Goal: Task Accomplishment & Management: Complete application form

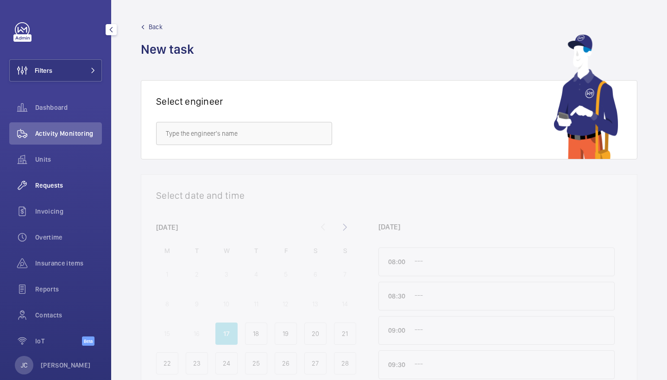
click at [71, 187] on span "Requests" at bounding box center [68, 185] width 67 height 9
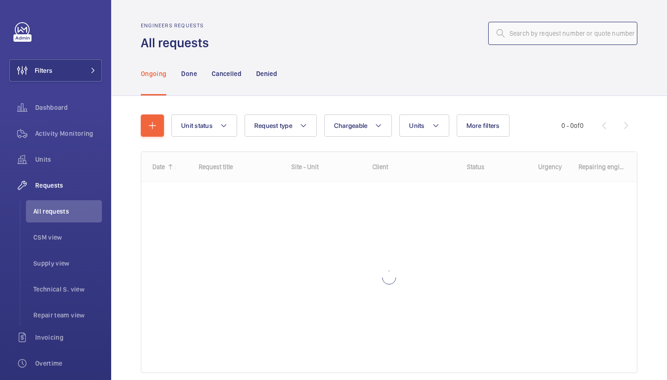
click at [535, 35] on input "text" at bounding box center [562, 33] width 149 height 23
paste input "R25-10505"
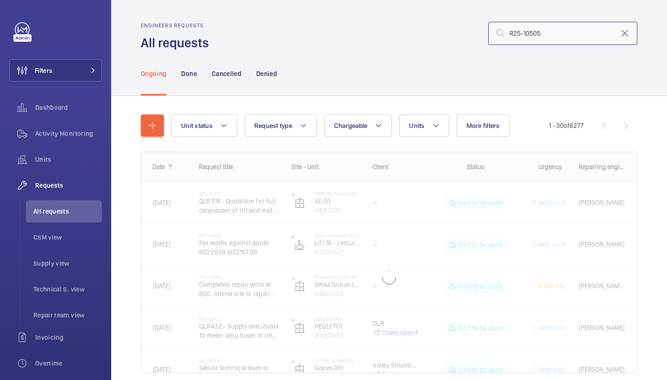
type input "R25-10505"
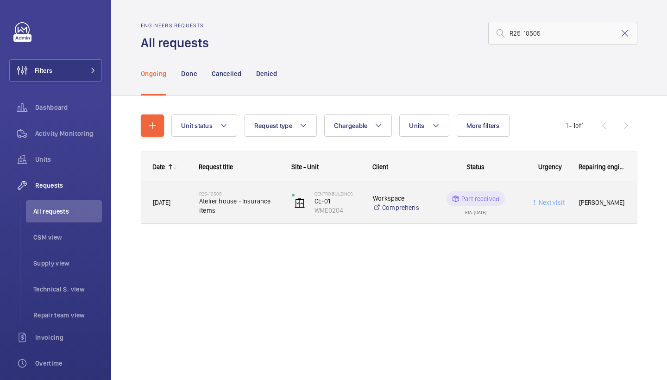
click at [244, 196] on span "Atelier house - Insurance items" at bounding box center [239, 205] width 81 height 19
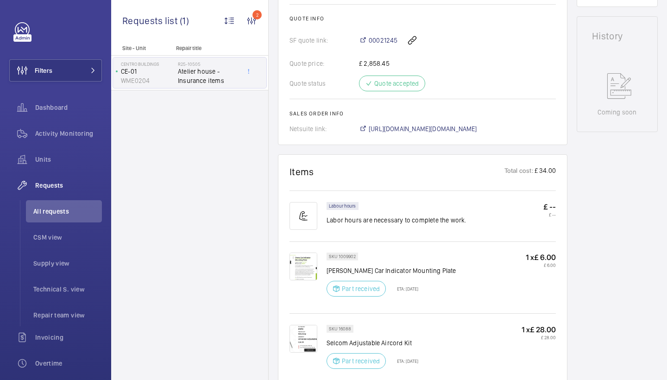
scroll to position [416, 0]
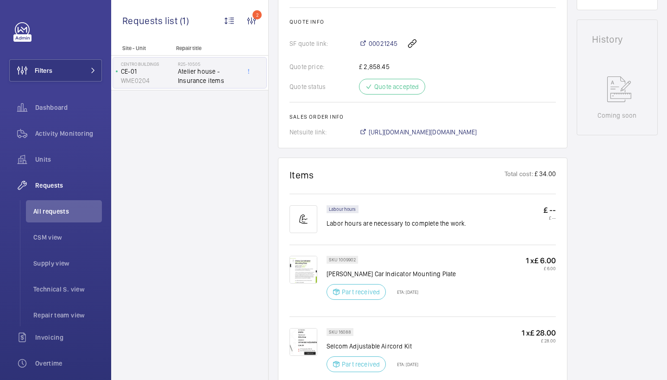
click at [458, 71] on div "Quote price: £ 2,858.45" at bounding box center [422, 66] width 266 height 9
drag, startPoint x: 348, startPoint y: 41, endPoint x: 397, endPoint y: 44, distance: 49.1
click at [397, 44] on div "SF quote link: 00021245" at bounding box center [422, 43] width 266 height 22
copy div "00021245"
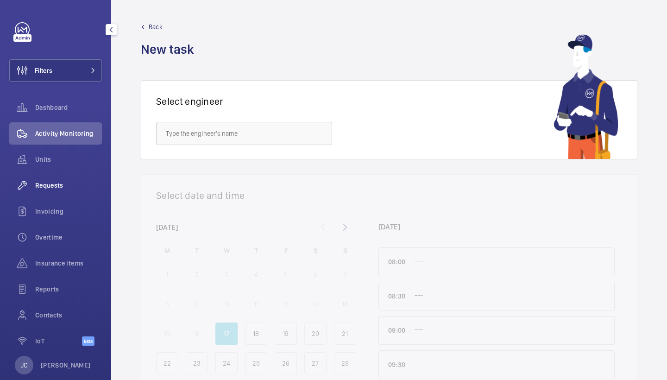
click at [48, 181] on span "Requests" at bounding box center [68, 185] width 67 height 9
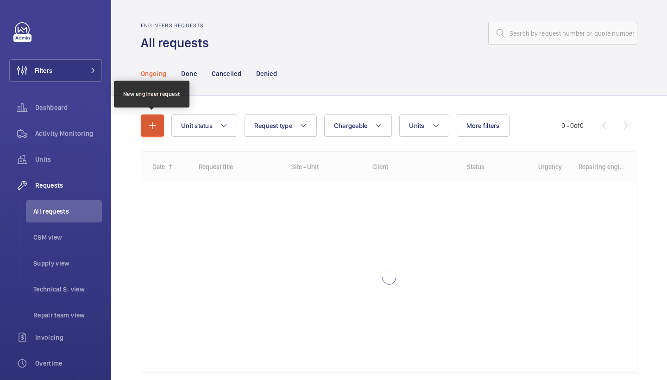
click at [160, 119] on button "button" at bounding box center [152, 125] width 23 height 22
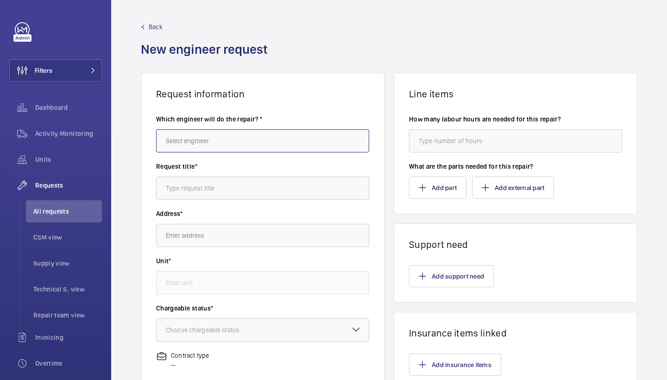
click at [217, 144] on input "text" at bounding box center [262, 140] width 213 height 23
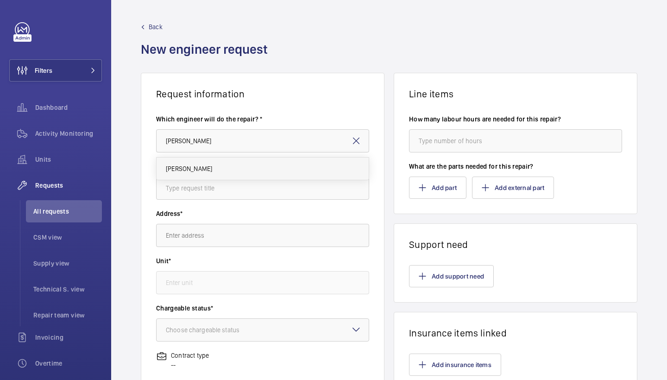
drag, startPoint x: 209, startPoint y: 153, endPoint x: 195, endPoint y: 173, distance: 24.2
click at [195, 173] on span "[PERSON_NAME]" at bounding box center [189, 168] width 46 height 9
type input "[PERSON_NAME]"
click at [216, 185] on input "text" at bounding box center [262, 187] width 213 height 23
type input "air cord"
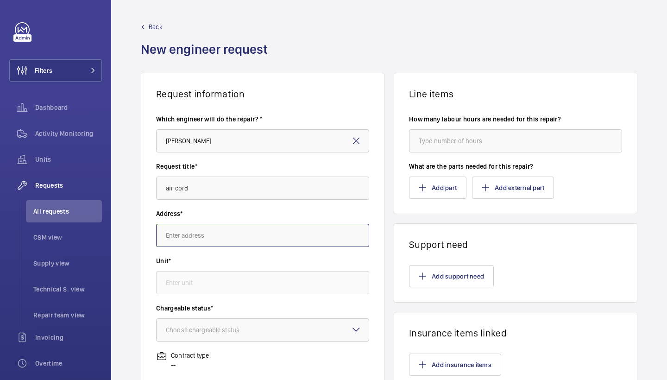
drag, startPoint x: 216, startPoint y: 185, endPoint x: 211, endPoint y: 239, distance: 53.9
click at [211, 239] on input "text" at bounding box center [262, 235] width 213 height 23
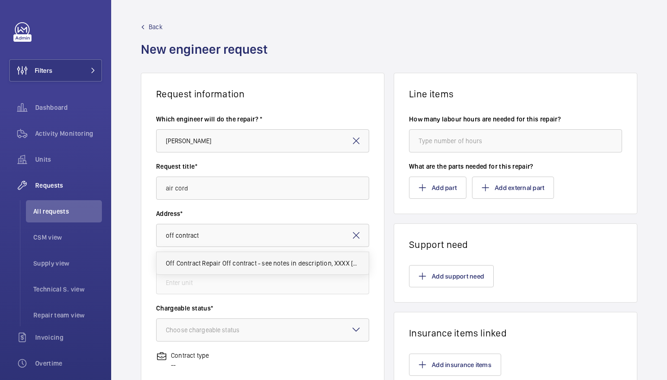
drag, startPoint x: 271, startPoint y: 176, endPoint x: 238, endPoint y: 261, distance: 90.9
click at [238, 261] on span "Off Contract Repair Off contract - see notes in description, XXXX [GEOGRAPHIC_D…" at bounding box center [263, 262] width 194 height 9
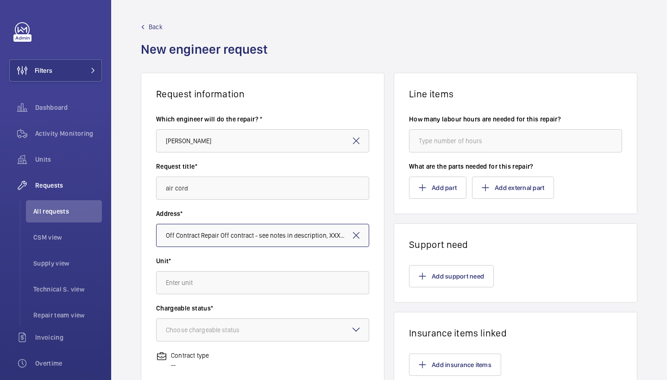
type input "off contract"
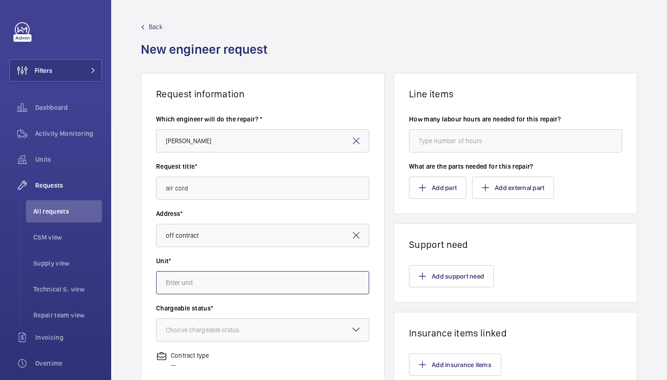
click at [225, 285] on input "text" at bounding box center [262, 282] width 213 height 23
click at [241, 331] on span "97359413 - Lift - Off Contract" at bounding box center [207, 332] width 83 height 9
type input "97359413 - Lift - Off Contract"
click at [247, 329] on div "Choose chargeable status" at bounding box center [214, 329] width 97 height 9
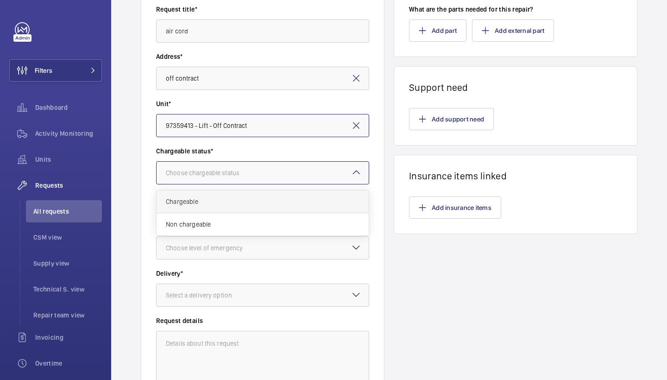
click at [256, 204] on span "Chargeable" at bounding box center [263, 201] width 194 height 9
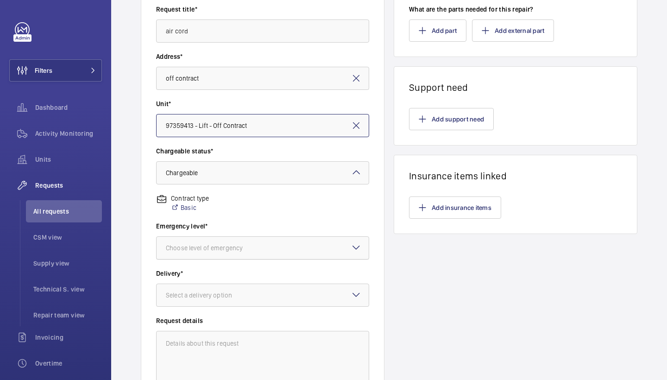
click at [262, 249] on div "Choose level of emergency" at bounding box center [216, 247] width 100 height 9
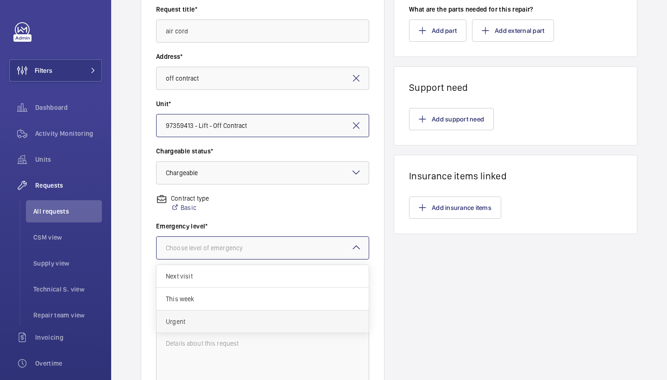
click at [228, 310] on div "Urgent" at bounding box center [263, 321] width 212 height 22
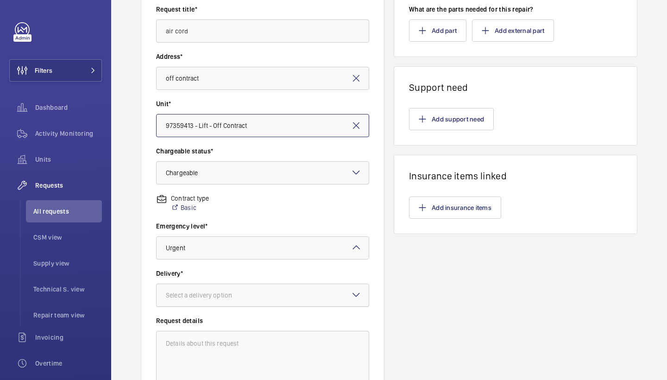
click at [247, 291] on div "Select a delivery option" at bounding box center [210, 294] width 89 height 9
click at [223, 369] on span "London office" at bounding box center [263, 368] width 194 height 9
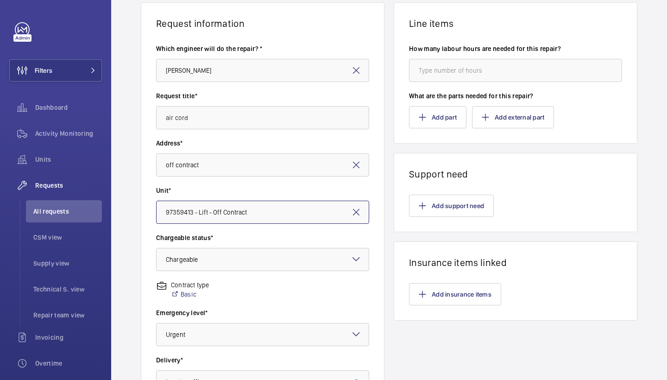
scroll to position [64, 0]
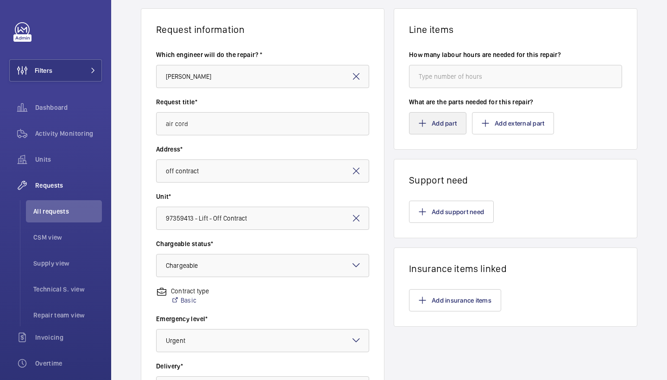
click at [450, 124] on button "Add part" at bounding box center [437, 123] width 57 height 22
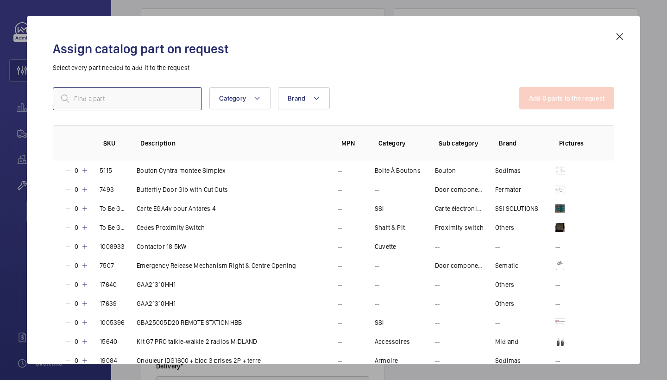
click at [142, 94] on input "text" at bounding box center [127, 98] width 149 height 23
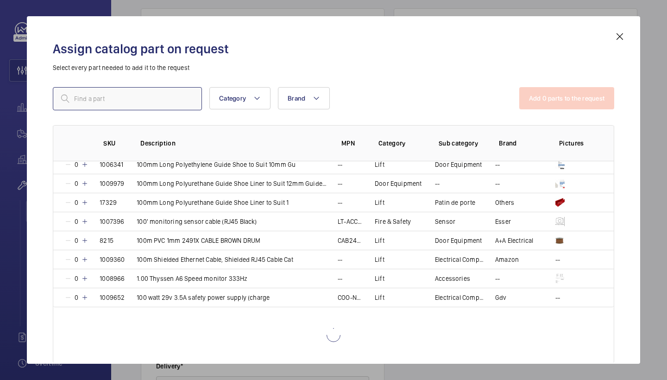
scroll to position [803, 0]
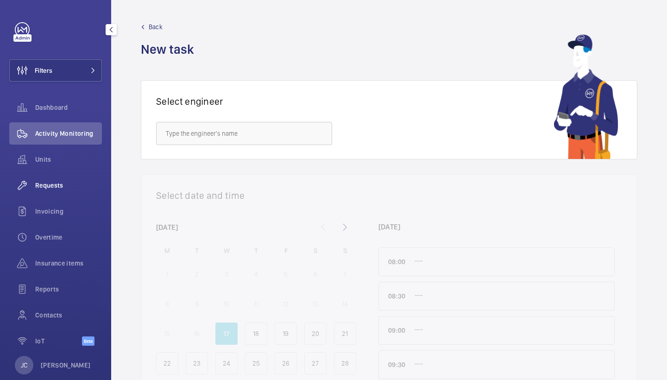
click at [60, 193] on div "Requests" at bounding box center [55, 185] width 93 height 22
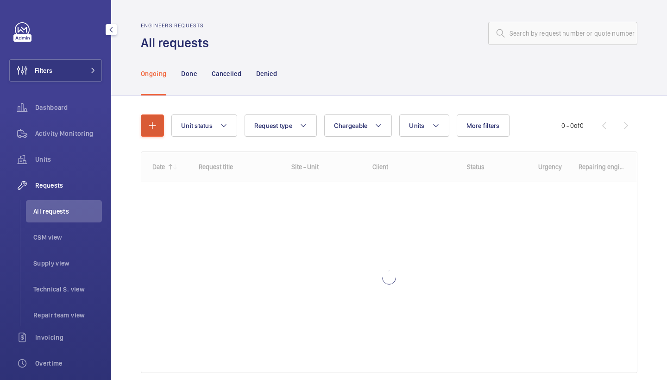
click at [162, 124] on button "button" at bounding box center [152, 125] width 23 height 22
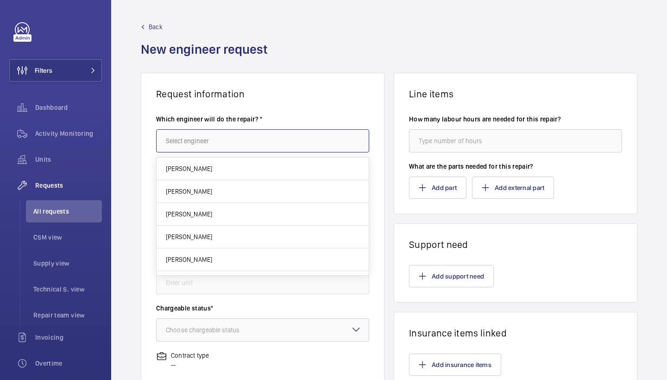
click at [186, 138] on input "text" at bounding box center [262, 140] width 213 height 23
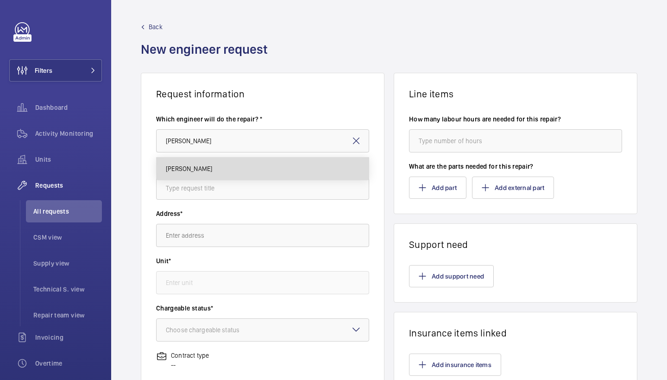
drag, startPoint x: 184, startPoint y: 156, endPoint x: 180, endPoint y: 166, distance: 11.3
click at [180, 166] on span "[PERSON_NAME]" at bounding box center [189, 168] width 46 height 9
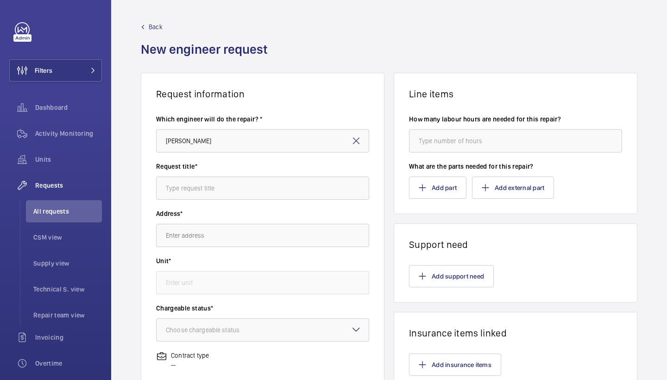
type input "[PERSON_NAME]"
click at [196, 192] on input "text" at bounding box center [262, 187] width 213 height 23
type input "air cord"
drag, startPoint x: 196, startPoint y: 214, endPoint x: 194, endPoint y: 242, distance: 27.8
click at [194, 242] on input "text" at bounding box center [262, 235] width 213 height 23
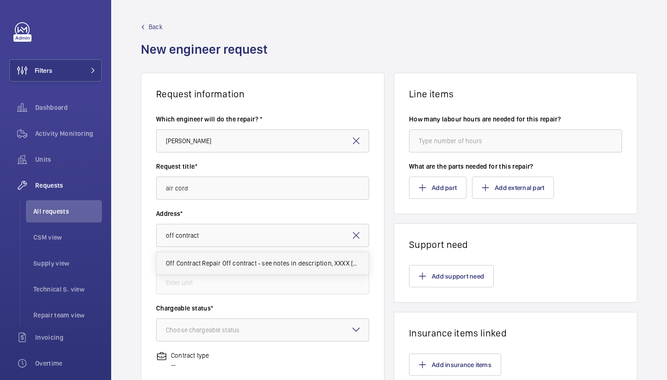
drag, startPoint x: 235, startPoint y: 237, endPoint x: 232, endPoint y: 268, distance: 31.1
click at [232, 268] on mat-option "Off Contract Repair Off contract - see notes in description, XXXX LONDON" at bounding box center [263, 263] width 212 height 22
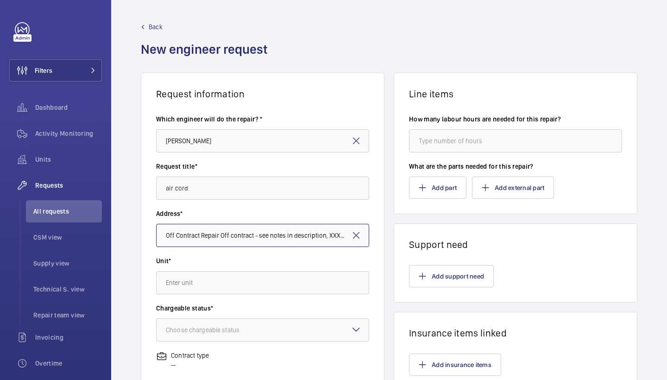
type input "off contract"
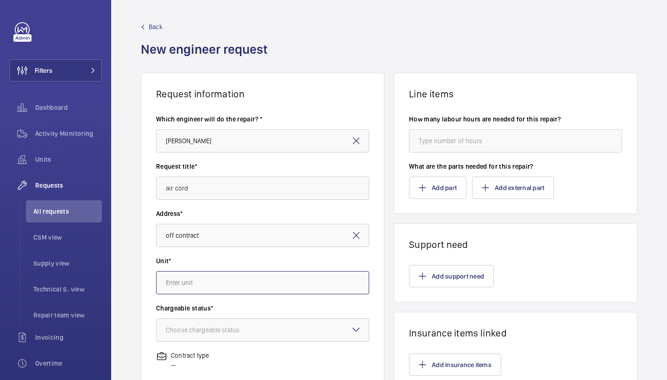
click at [243, 286] on input "text" at bounding box center [262, 282] width 213 height 23
click at [230, 336] on span "97359413 - Lift - Off Contract" at bounding box center [207, 332] width 83 height 9
type input "97359413 - Lift - Off Contract"
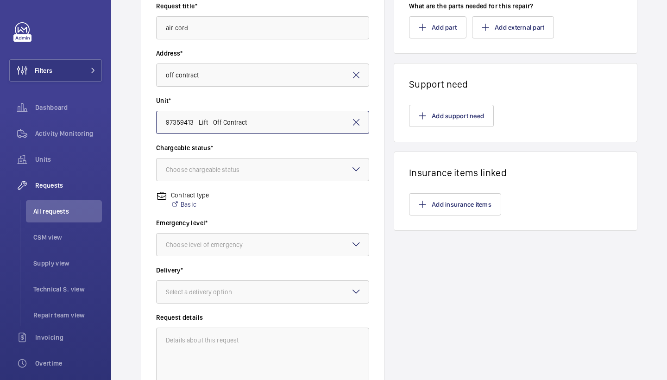
scroll to position [170, 0]
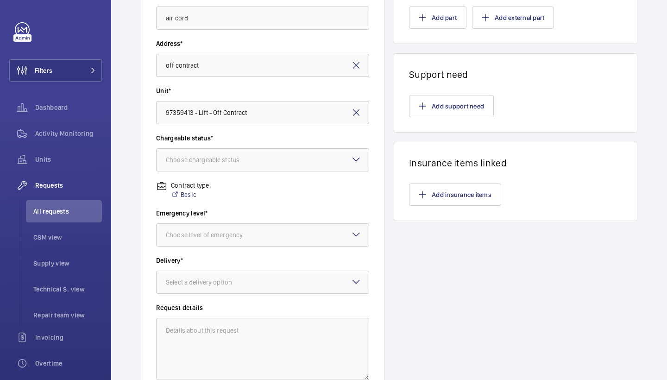
click at [252, 141] on label "Chargeable status*" at bounding box center [262, 137] width 213 height 9
click at [250, 160] on div "Choose chargeable status" at bounding box center [214, 159] width 97 height 9
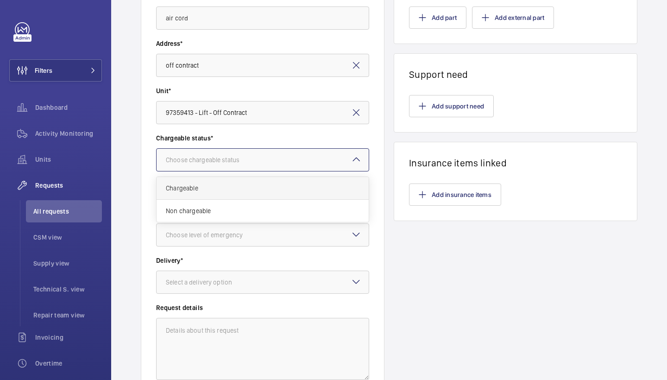
click at [219, 190] on span "Chargeable" at bounding box center [263, 187] width 194 height 9
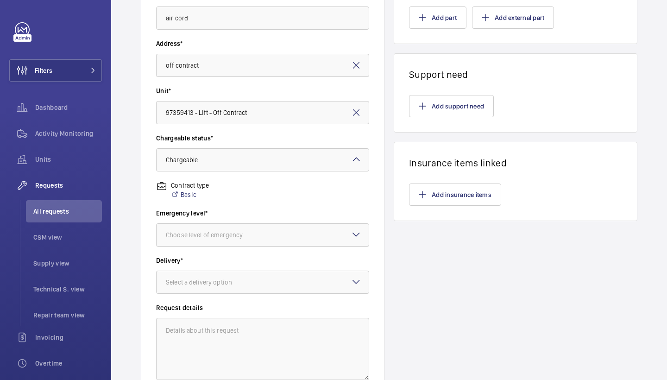
click at [231, 225] on div at bounding box center [263, 235] width 212 height 22
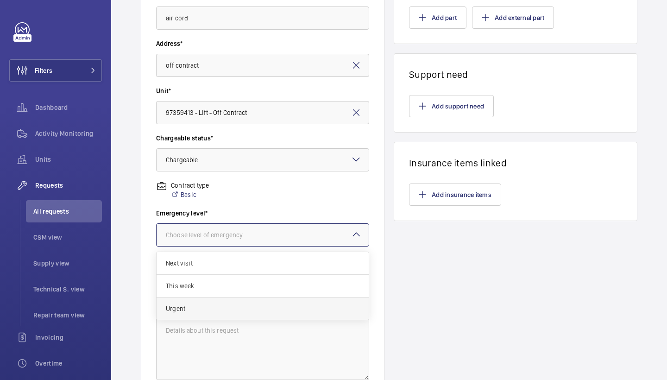
click at [203, 311] on span "Urgent" at bounding box center [263, 308] width 194 height 9
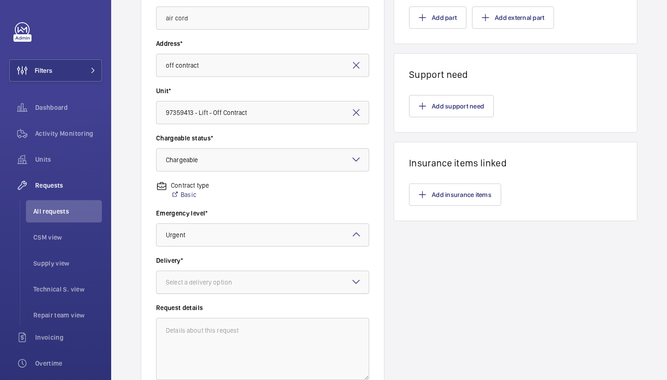
click at [218, 283] on div "Select a delivery option" at bounding box center [210, 281] width 89 height 9
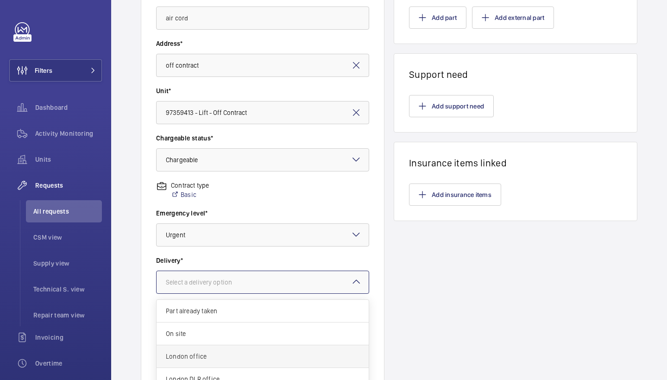
click at [206, 355] on span "London office" at bounding box center [263, 355] width 194 height 9
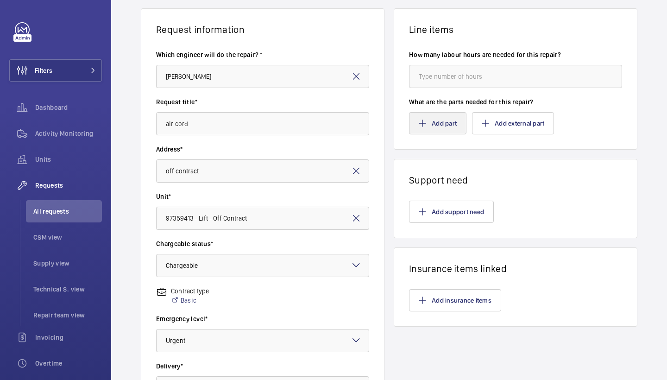
scroll to position [63, 0]
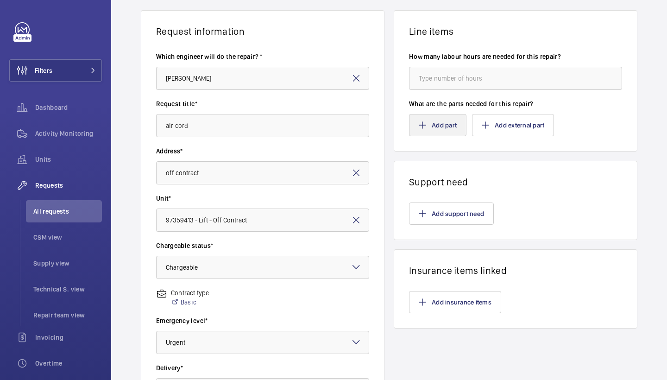
click at [440, 132] on button "Add part" at bounding box center [437, 125] width 57 height 22
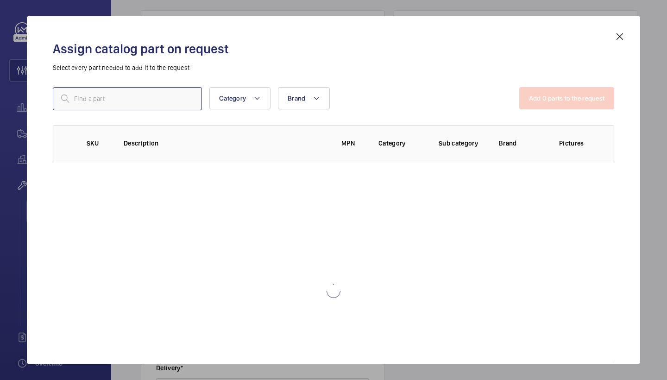
click at [173, 95] on input "text" at bounding box center [127, 98] width 149 height 23
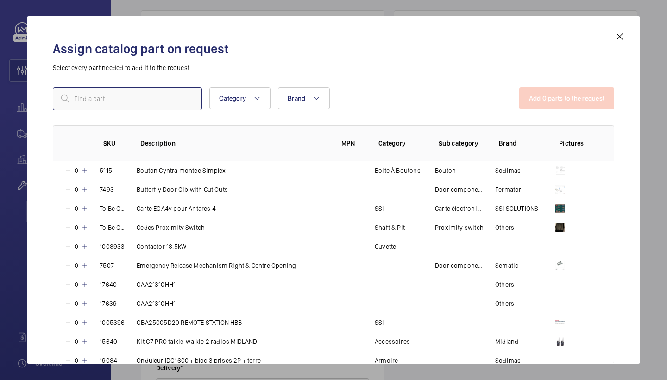
type input "q"
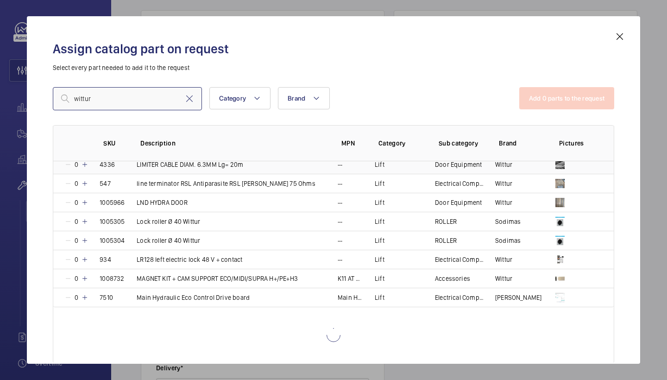
scroll to position [1753, 0]
drag, startPoint x: 102, startPoint y: 104, endPoint x: 47, endPoint y: 94, distance: 56.0
click at [47, 94] on div "Assign catalog part on request Select every part needed to add it to the reques…" at bounding box center [333, 197] width 583 height 332
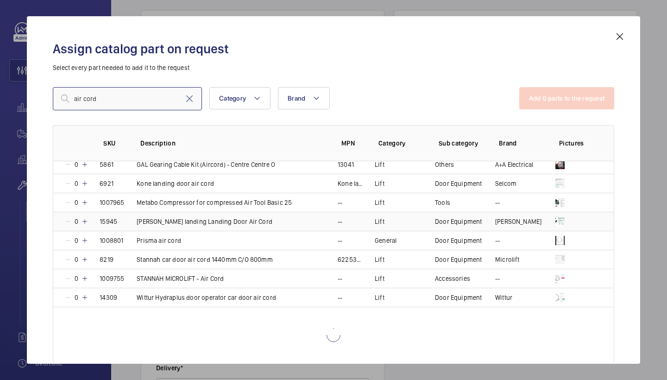
scroll to position [140, 0]
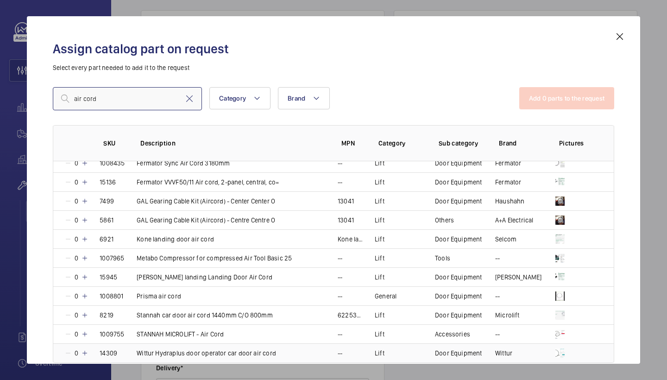
type input "air cord"
click at [87, 353] on mat-icon at bounding box center [84, 352] width 7 height 7
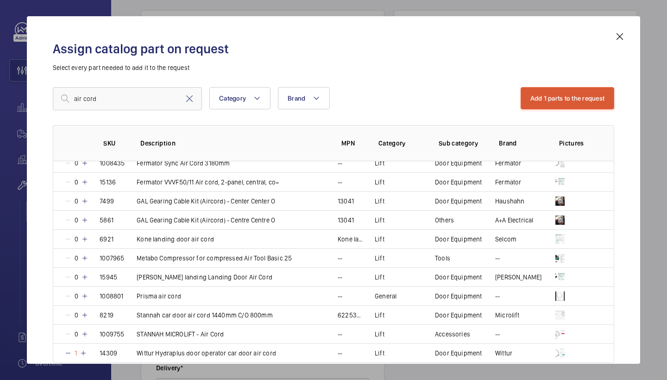
click at [586, 93] on button "Add 1 parts to the request" at bounding box center [567, 98] width 94 height 22
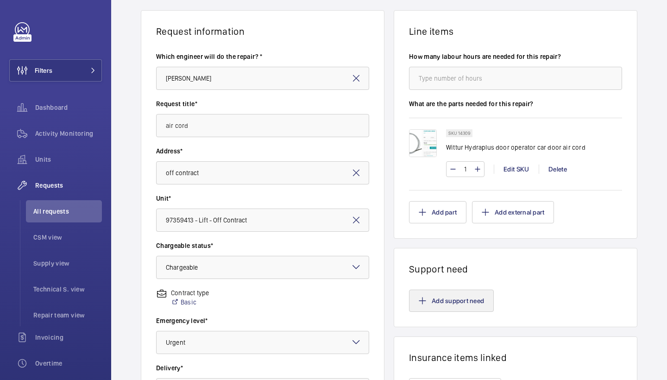
click at [464, 302] on button "Add support need" at bounding box center [451, 300] width 85 height 22
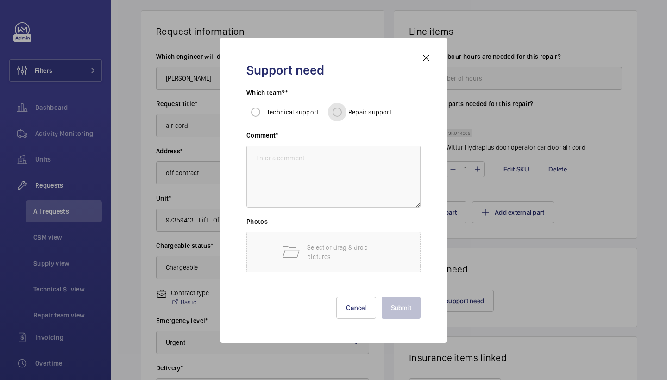
click at [341, 115] on input "Repair support" at bounding box center [337, 112] width 19 height 19
radio input "true"
click at [334, 184] on textarea at bounding box center [333, 176] width 174 height 62
type textarea "repairs to fit"
click at [401, 302] on button "Submit" at bounding box center [401, 307] width 39 height 22
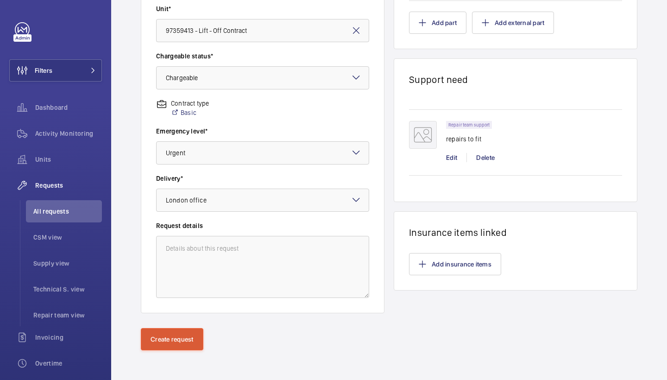
scroll to position [252, 0]
click at [165, 332] on button "Create request" at bounding box center [172, 339] width 63 height 22
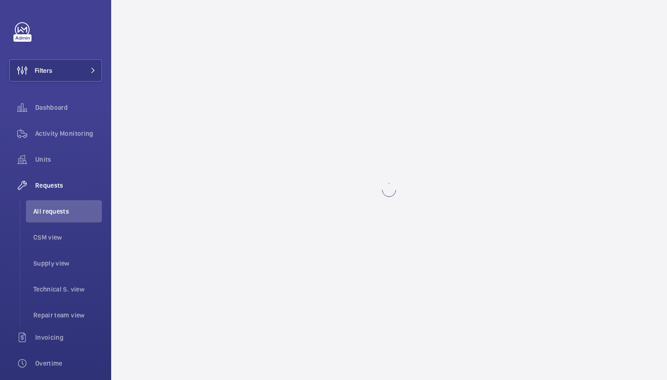
scroll to position [0, 0]
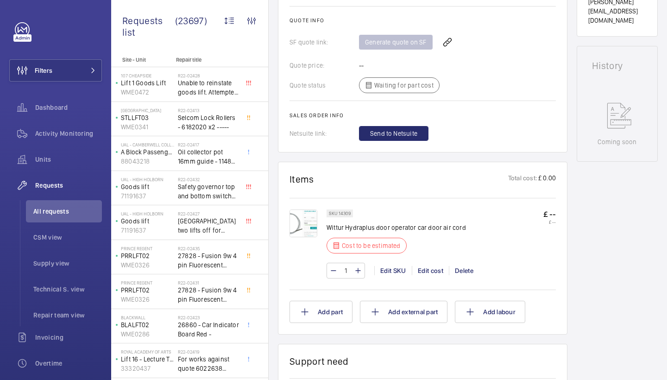
scroll to position [389, 0]
click at [448, 44] on wm-front-icon-button at bounding box center [447, 42] width 22 height 22
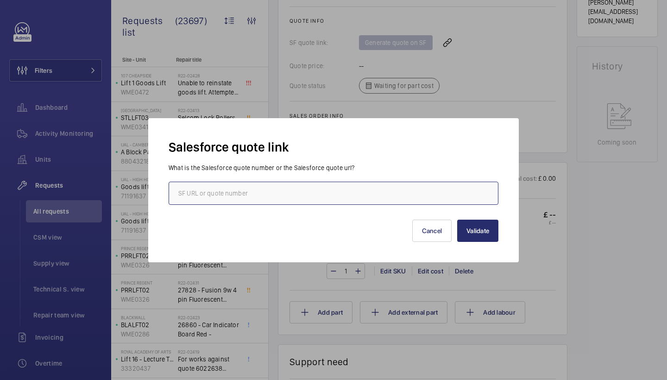
click at [248, 192] on input "text" at bounding box center [334, 193] width 330 height 23
paste input "00021245"
click at [180, 195] on input "00021245" at bounding box center [334, 193] width 330 height 23
type input "00021245"
click at [466, 231] on button "Validate" at bounding box center [477, 230] width 41 height 22
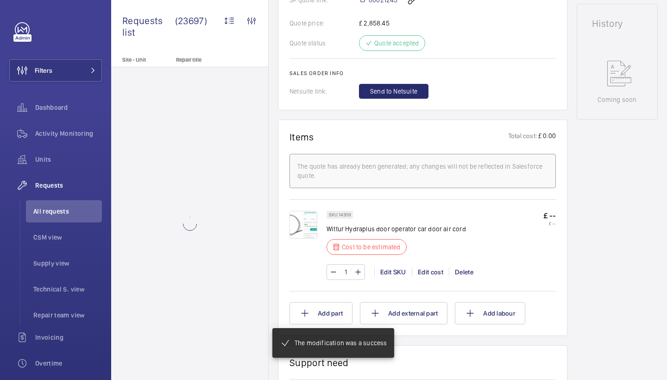
scroll to position [398, 0]
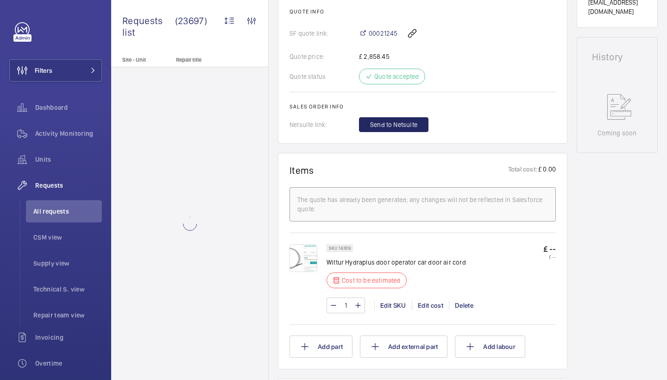
click at [409, 129] on button "Send to Netsuite" at bounding box center [393, 124] width 69 height 15
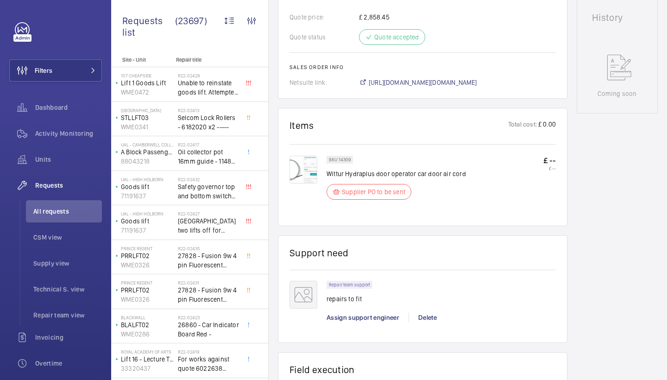
scroll to position [436, 0]
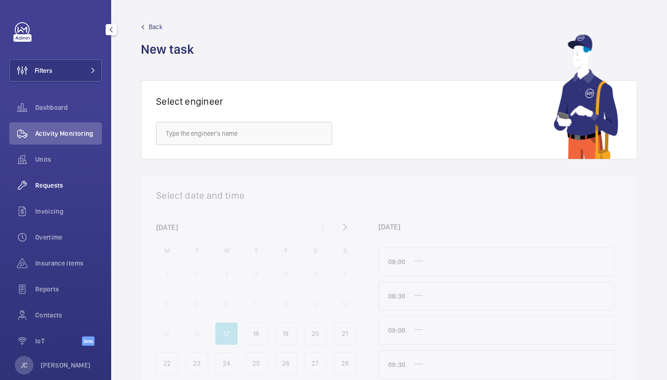
click at [58, 181] on span "Requests" at bounding box center [68, 185] width 67 height 9
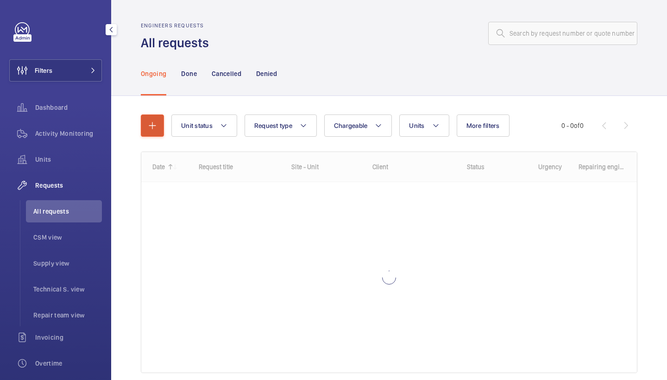
click at [156, 124] on mat-icon "button" at bounding box center [152, 125] width 11 height 11
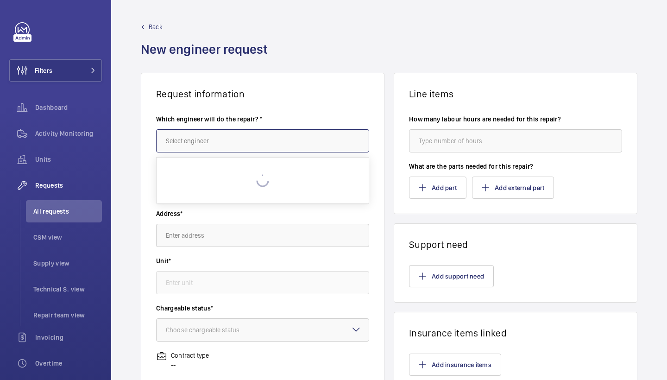
click at [202, 142] on input "text" at bounding box center [262, 140] width 213 height 23
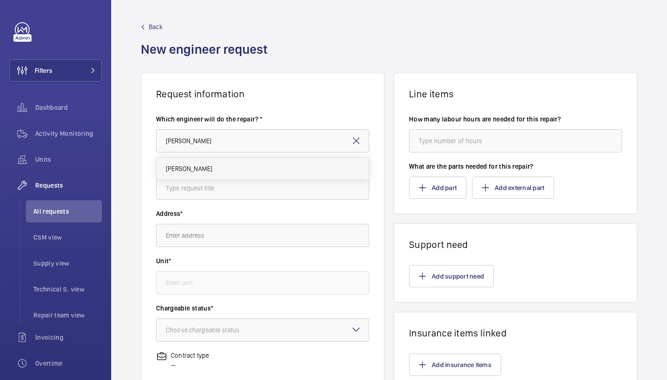
drag, startPoint x: 195, startPoint y: 153, endPoint x: 186, endPoint y: 165, distance: 15.5
click at [186, 165] on span "[PERSON_NAME]" at bounding box center [189, 168] width 46 height 9
type input "[PERSON_NAME]"
click at [202, 180] on input "text" at bounding box center [262, 187] width 213 height 23
type input "air cords"
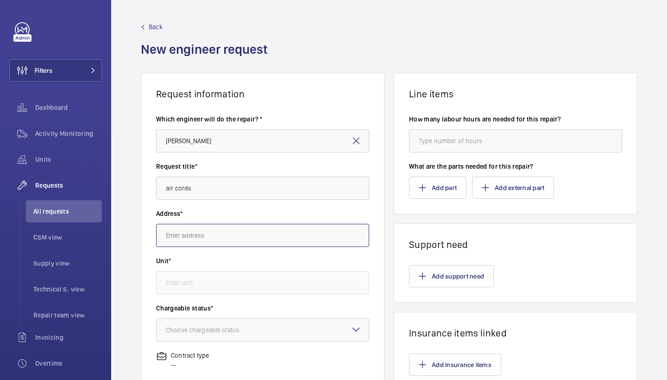
click at [211, 237] on input "text" at bounding box center [262, 235] width 213 height 23
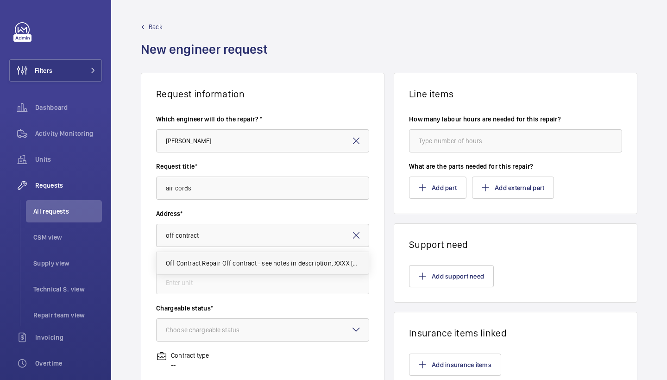
drag, startPoint x: 217, startPoint y: 216, endPoint x: 223, endPoint y: 262, distance: 46.8
click at [223, 262] on span "Off Contract Repair Off contract - see notes in description, XXXX [GEOGRAPHIC_D…" at bounding box center [263, 262] width 194 height 9
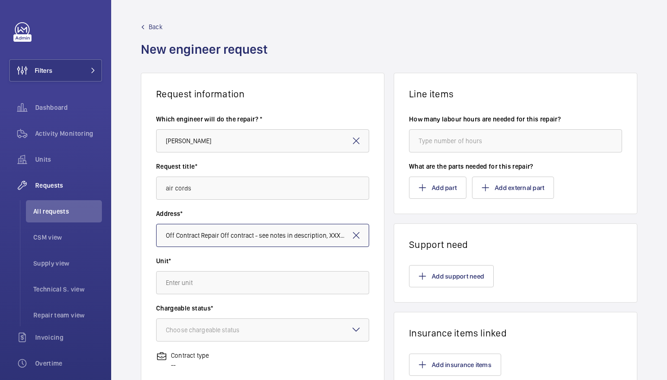
type input "off contract"
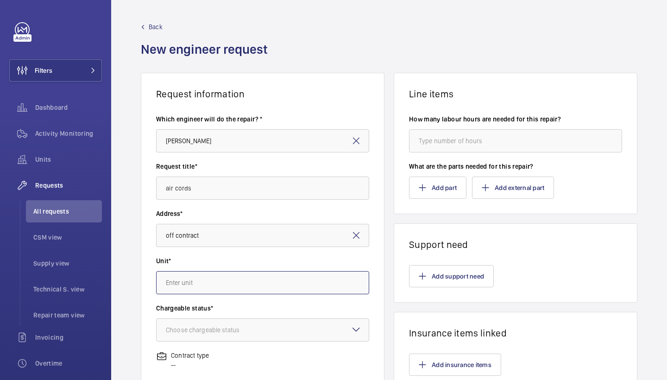
click at [226, 287] on input "text" at bounding box center [262, 282] width 213 height 23
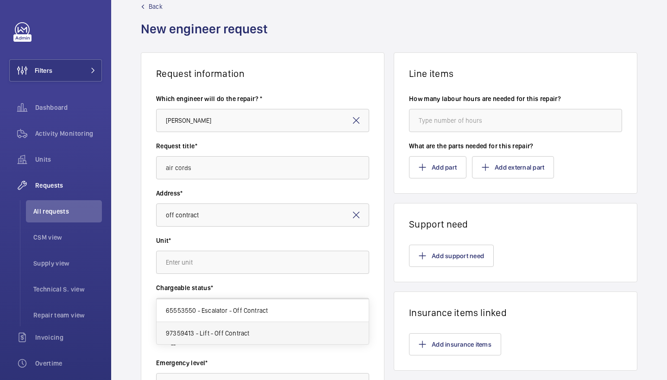
click at [228, 326] on mat-option "97359413 - Lift - Off Contract" at bounding box center [263, 333] width 212 height 22
type input "97359413 - Lift - Off Contract"
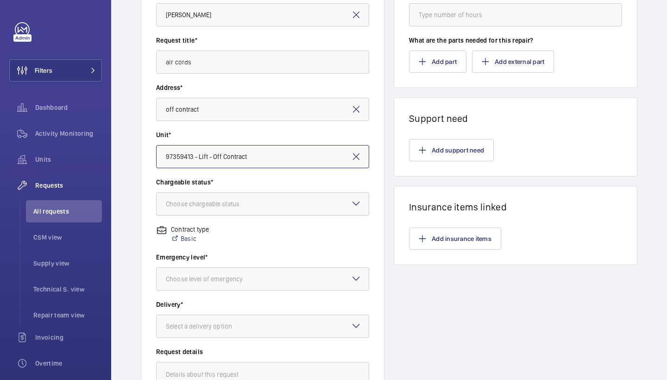
scroll to position [129, 0]
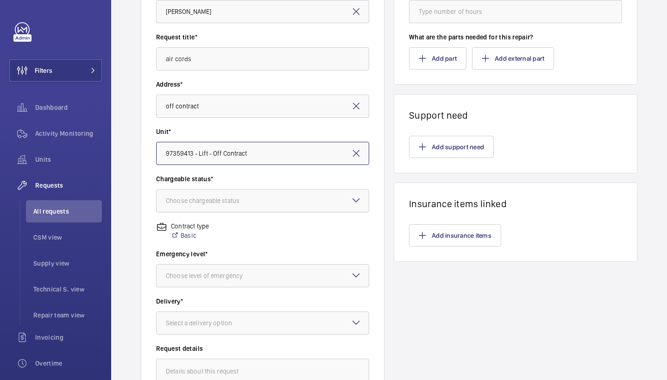
click at [285, 205] on div at bounding box center [263, 200] width 212 height 22
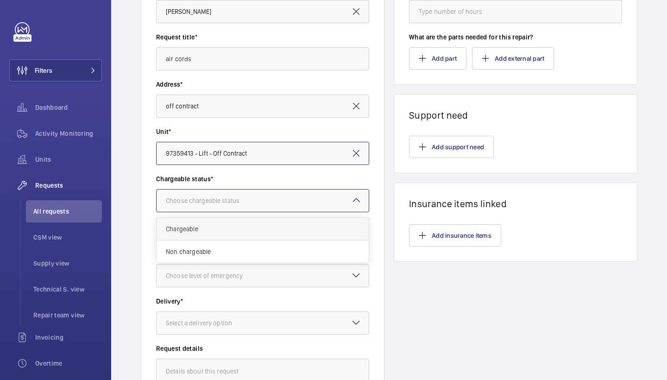
click at [241, 232] on span "Chargeable" at bounding box center [263, 228] width 194 height 9
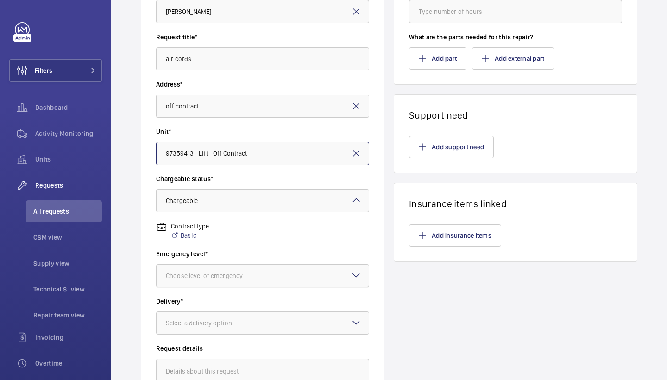
click at [239, 275] on div "Choose level of emergency" at bounding box center [216, 275] width 100 height 9
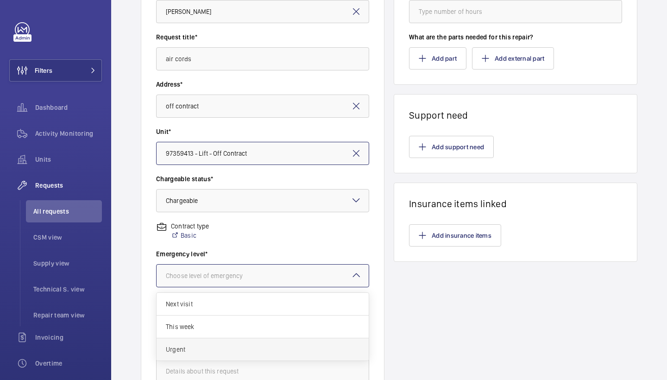
click at [213, 348] on span "Urgent" at bounding box center [263, 349] width 194 height 9
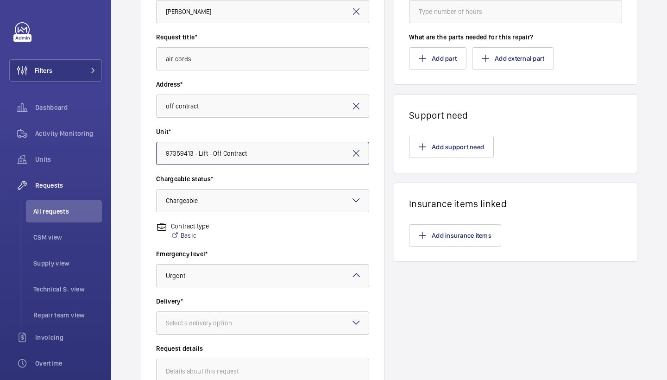
click at [227, 323] on div "Select a delivery option" at bounding box center [210, 322] width 89 height 9
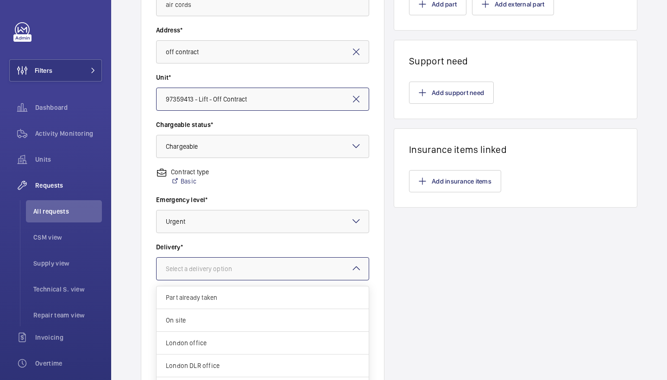
scroll to position [215, 0]
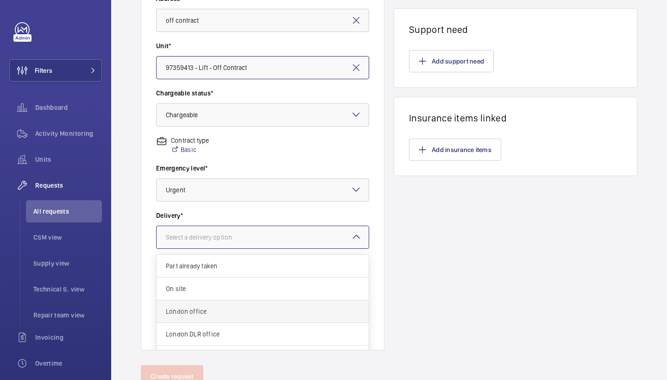
click at [294, 309] on span "London office" at bounding box center [263, 311] width 194 height 9
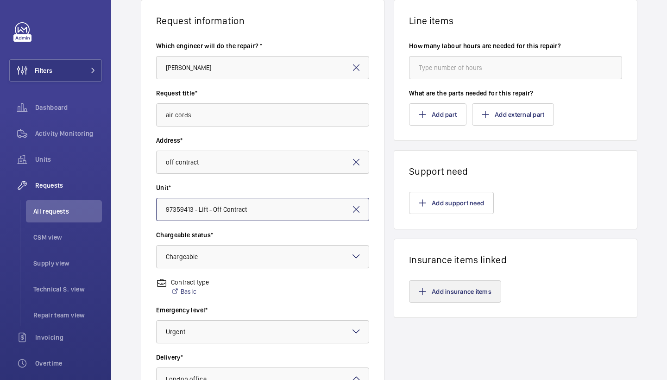
scroll to position [39, 0]
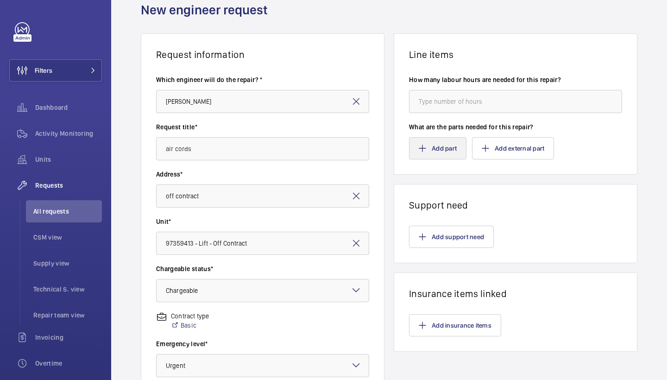
click at [443, 157] on button "Add part" at bounding box center [437, 148] width 57 height 22
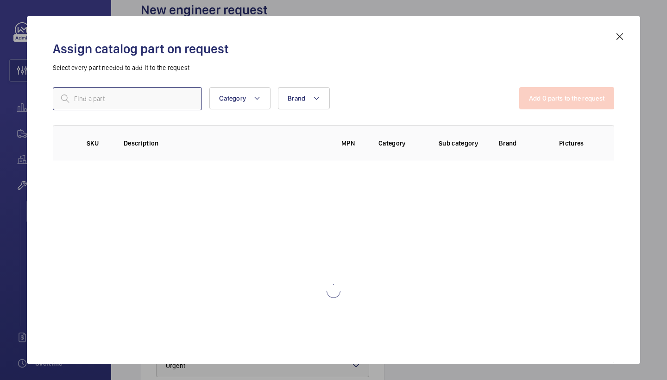
click at [164, 97] on input "text" at bounding box center [127, 98] width 149 height 23
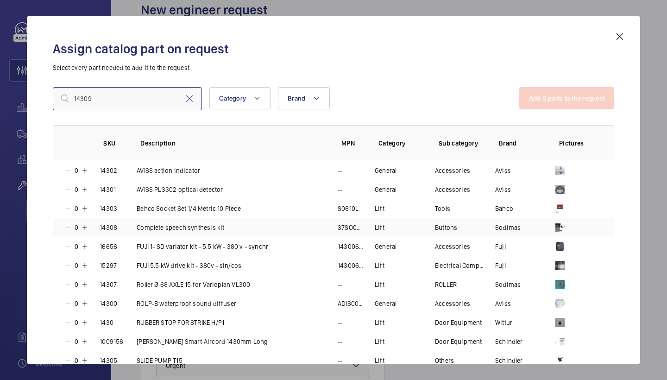
scroll to position [75, 0]
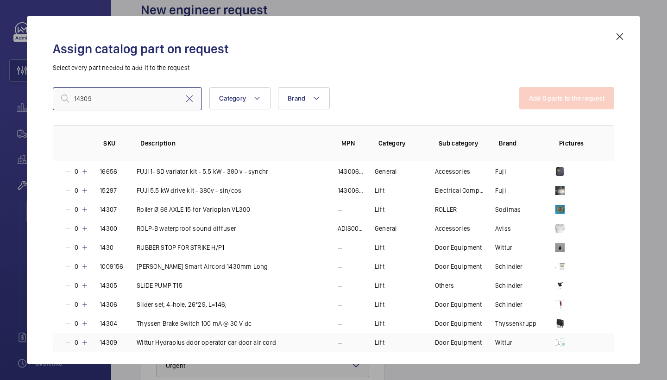
type input "14309"
click at [85, 340] on mat-icon at bounding box center [84, 341] width 7 height 7
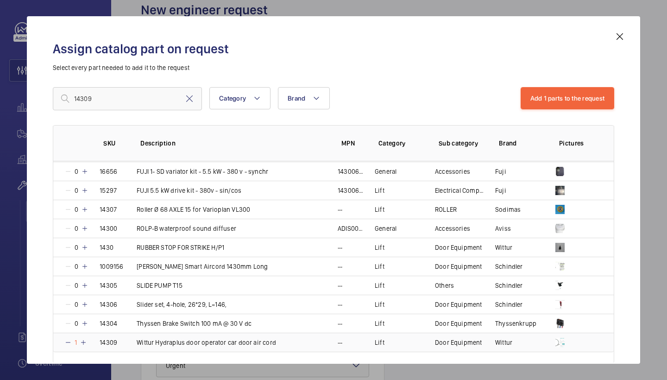
scroll to position [64, 0]
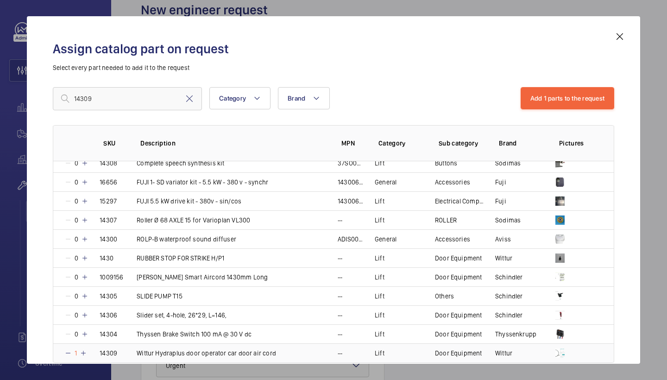
click at [86, 351] on mat-icon at bounding box center [83, 352] width 7 height 7
click at [86, 351] on mat-icon at bounding box center [84, 352] width 7 height 7
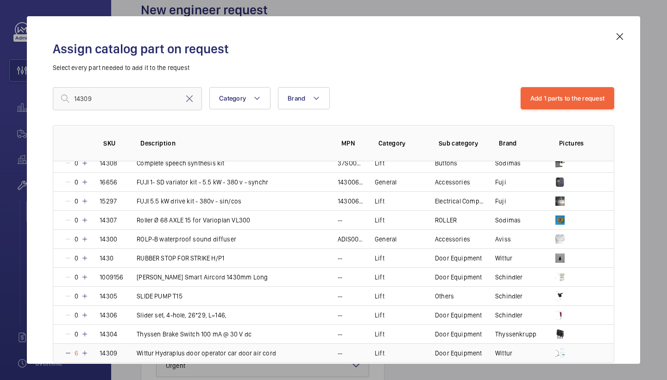
click at [86, 351] on mat-icon at bounding box center [84, 352] width 7 height 7
click at [554, 105] on button "Add 1 parts to the request" at bounding box center [567, 98] width 94 height 22
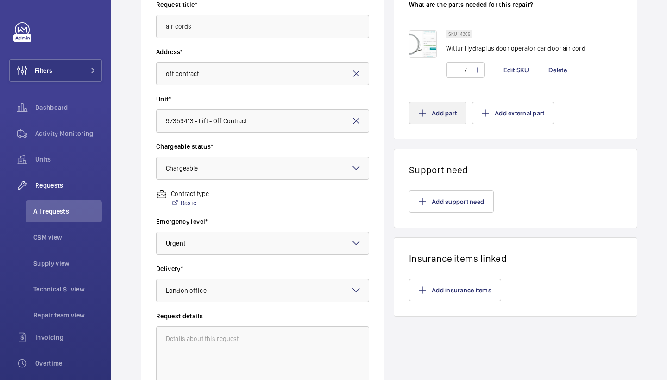
scroll to position [213, 0]
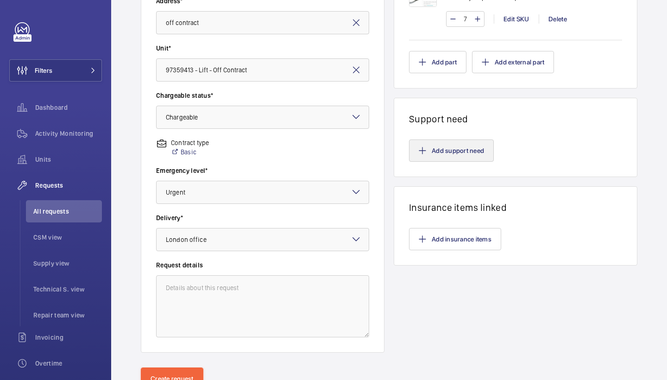
click at [467, 150] on button "Add support need" at bounding box center [451, 150] width 85 height 22
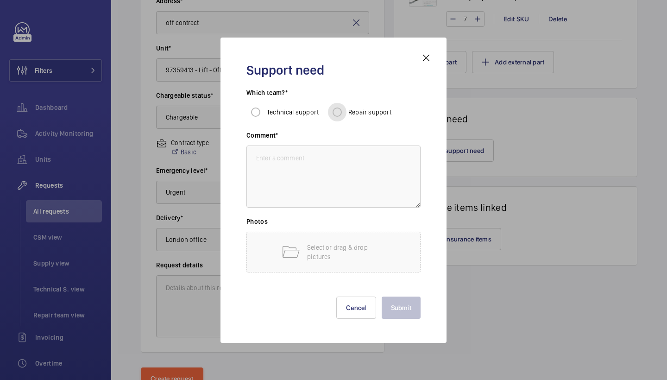
click at [336, 114] on input "Repair support" at bounding box center [337, 112] width 19 height 19
radio input "true"
click at [331, 158] on textarea at bounding box center [333, 176] width 174 height 62
type textarea "repairs to fit"
click at [393, 326] on div "Support need Which team?* Technical support Repair support Comment* repairs to …" at bounding box center [333, 190] width 196 height 276
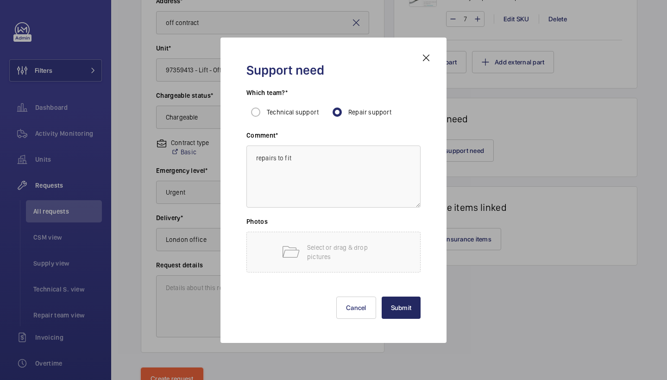
click at [398, 305] on button "Submit" at bounding box center [401, 307] width 39 height 22
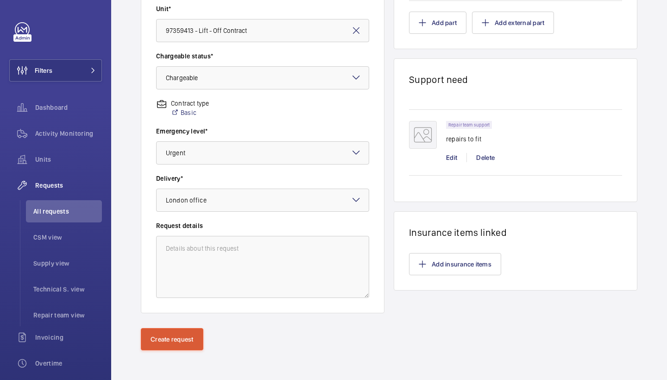
scroll to position [252, 0]
click at [169, 338] on button "Create request" at bounding box center [172, 339] width 63 height 22
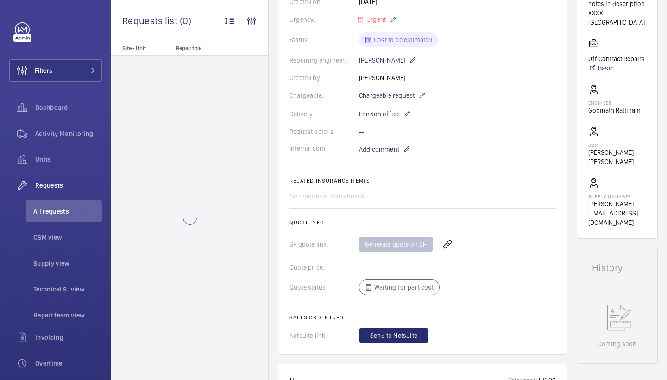
scroll to position [184, 0]
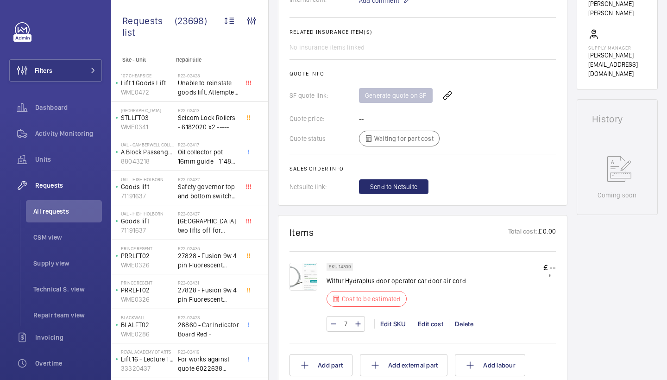
scroll to position [342, 0]
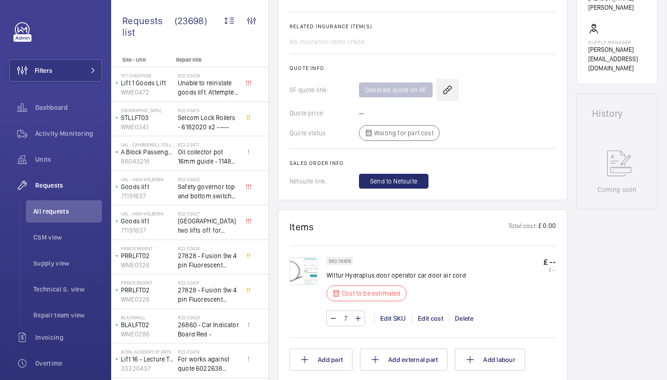
click at [450, 90] on wm-front-icon-button at bounding box center [447, 90] width 22 height 22
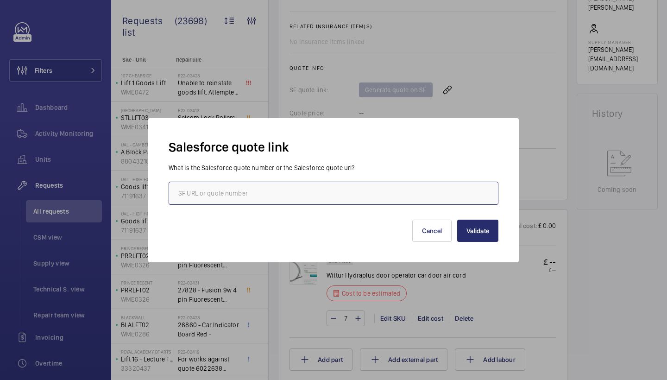
click at [296, 194] on input "text" at bounding box center [334, 193] width 330 height 23
paste input "00021349"
type input "00021349"
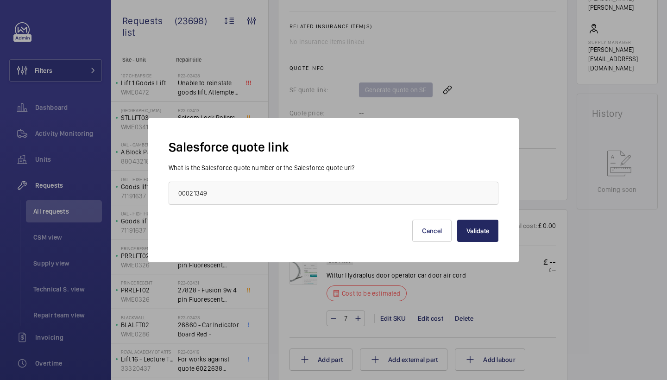
click at [483, 236] on button "Validate" at bounding box center [477, 230] width 41 height 22
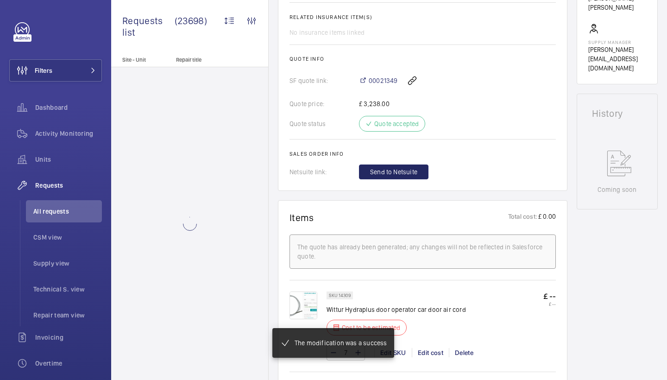
click at [400, 175] on span "Send to Netsuite" at bounding box center [393, 171] width 47 height 9
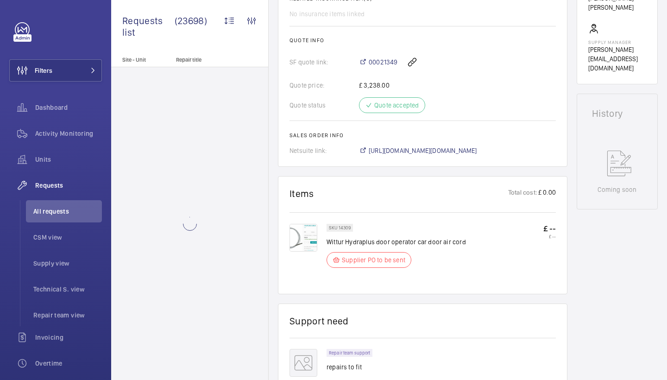
scroll to position [359, 0]
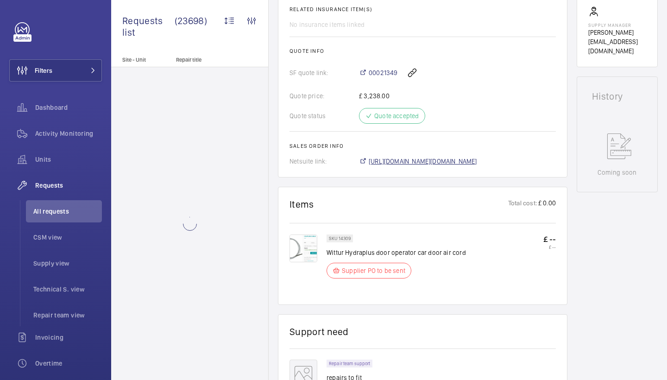
click at [450, 158] on span "https://6461500.app.netsuite.com/app/accounting/transactions/salesord.nl?id=301…" at bounding box center [423, 161] width 108 height 9
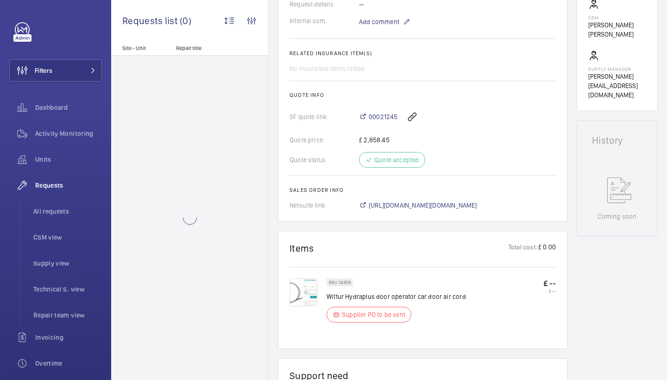
scroll to position [314, 0]
click at [414, 201] on span "[URL][DOMAIN_NAME][DOMAIN_NAME]" at bounding box center [423, 205] width 108 height 9
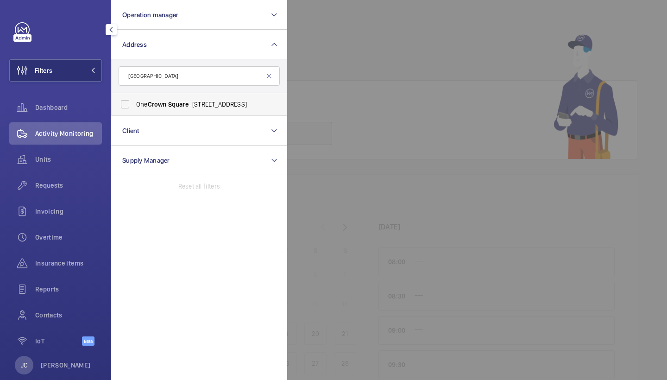
type input "[GEOGRAPHIC_DATA]"
click at [187, 98] on label "[STREET_ADDRESS]" at bounding box center [192, 104] width 161 height 22
click at [134, 98] on input "[STREET_ADDRESS]" at bounding box center [125, 104] width 19 height 19
checkbox input "true"
click at [371, 77] on div at bounding box center [620, 190] width 667 height 380
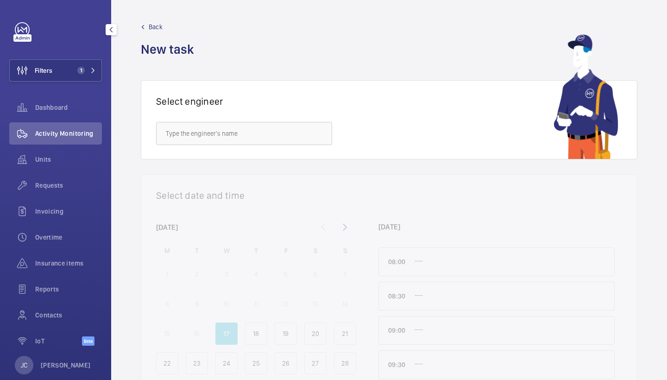
click at [60, 134] on span "Activity Monitoring" at bounding box center [68, 133] width 67 height 9
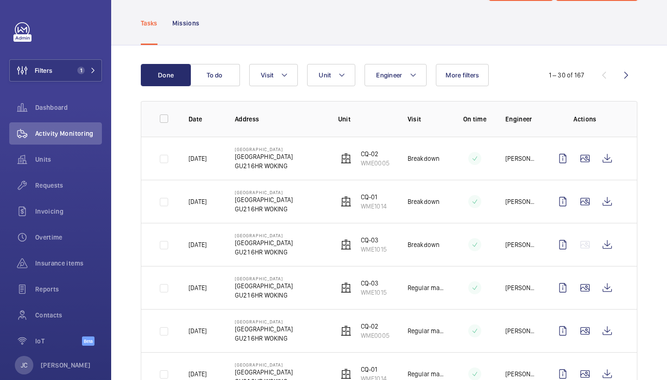
scroll to position [44, 0]
click at [74, 73] on span "1" at bounding box center [79, 70] width 11 height 7
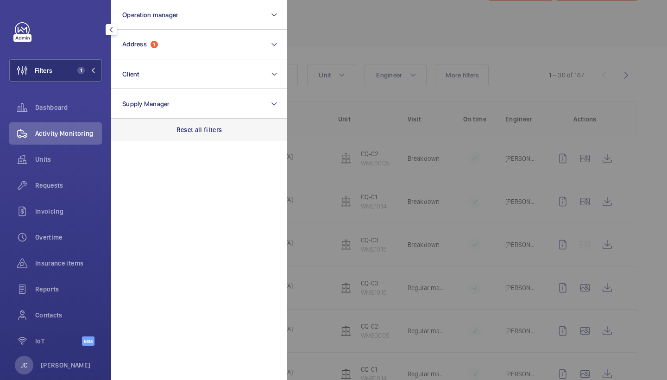
click at [193, 128] on p "Reset all filters" at bounding box center [199, 129] width 46 height 9
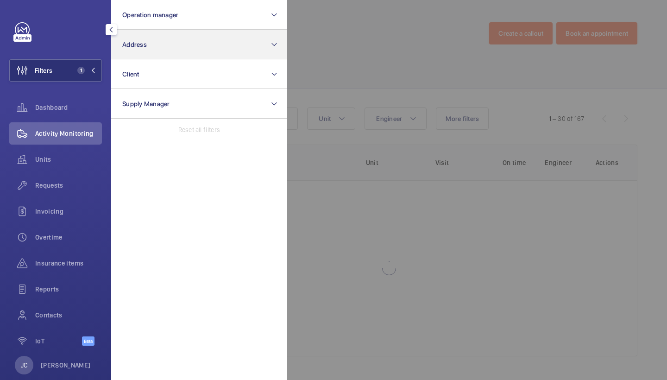
click at [166, 40] on button "Address" at bounding box center [199, 45] width 176 height 30
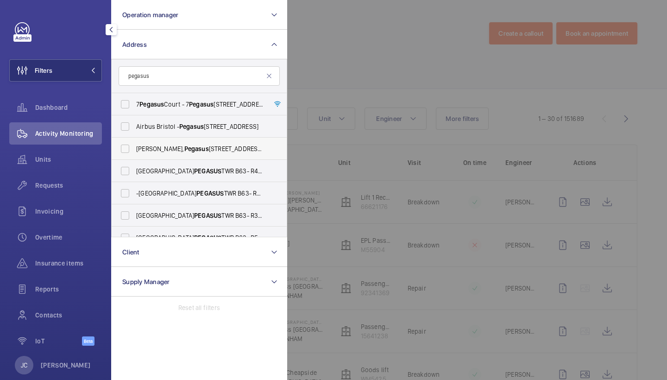
type input "pegasus"
click at [178, 142] on label "[PERSON_NAME], [STREET_ADDRESS][PERSON_NAME]" at bounding box center [192, 149] width 161 height 22
click at [134, 142] on input "[PERSON_NAME], [STREET_ADDRESS][PERSON_NAME]" at bounding box center [125, 148] width 19 height 19
checkbox input "true"
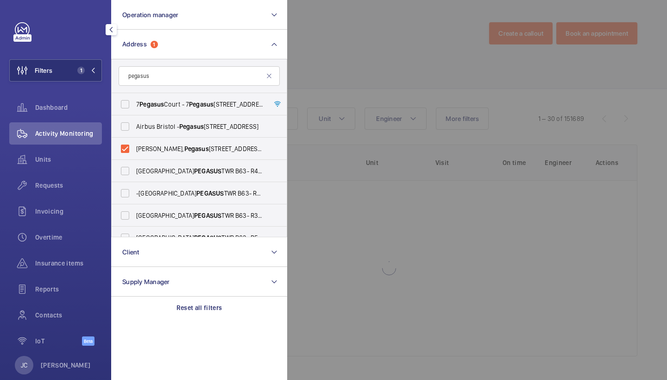
click at [391, 60] on div at bounding box center [620, 190] width 667 height 380
